Goal: Task Accomplishment & Management: Manage account settings

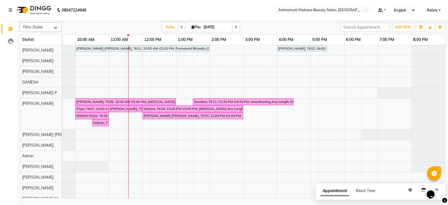
click at [317, 11] on input "text" at bounding box center [317, 11] width 81 height 6
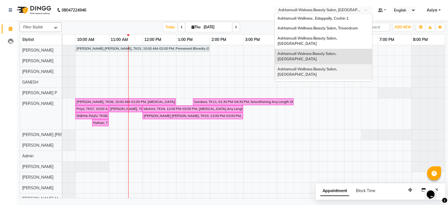
scroll to position [77, 0]
click at [317, 95] on div "Ashtamudi Beauty Lounge, [GEOGRAPHIC_DATA]" at bounding box center [323, 100] width 97 height 10
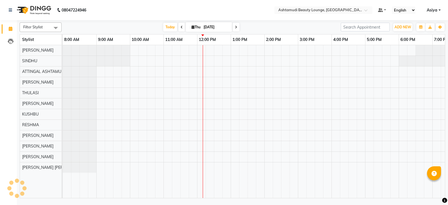
select select "en"
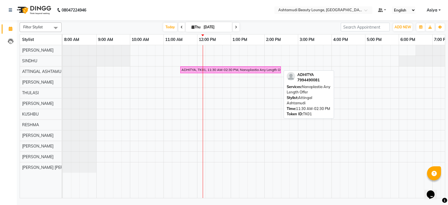
click at [193, 69] on div "ADHITYA, TK01, 11:30 AM-02:30 PM, Nanoplastia Any Length Offer" at bounding box center [230, 69] width 99 height 5
select select "6"
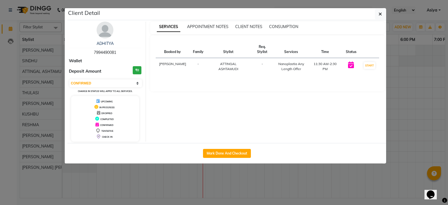
click at [406, 42] on ngb-modal-window "Client Detail ADHITYA 7994490081 Wallet Deposit Amount ₹0 Select IN SERVICE CON…" at bounding box center [224, 102] width 448 height 205
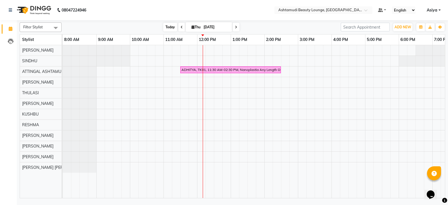
click at [170, 27] on span "Today" at bounding box center [170, 27] width 14 height 9
